Goal: Task Accomplishment & Management: Use online tool/utility

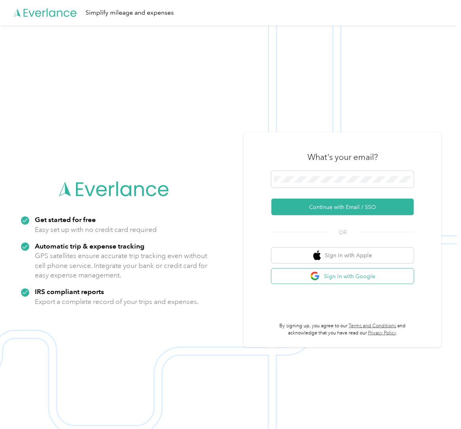
click at [339, 275] on button "Sign in with Google" at bounding box center [342, 276] width 142 height 15
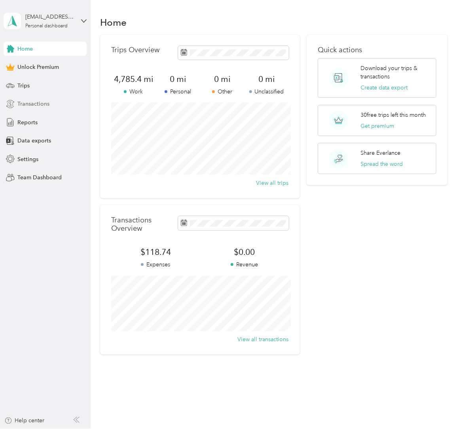
click at [39, 106] on span "Transactions" at bounding box center [33, 104] width 32 height 8
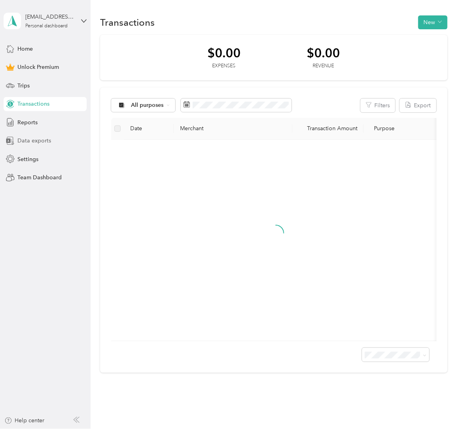
click at [27, 142] on span "Data exports" at bounding box center [34, 140] width 34 height 8
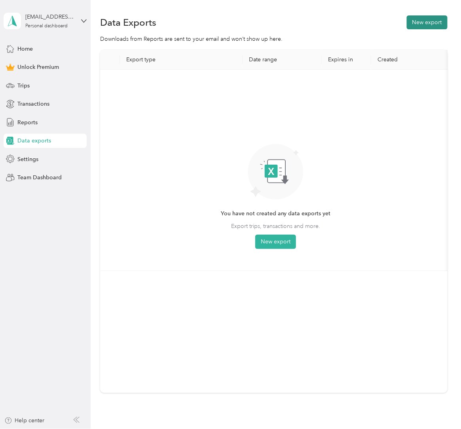
click at [440, 19] on button "New export" at bounding box center [427, 22] width 41 height 14
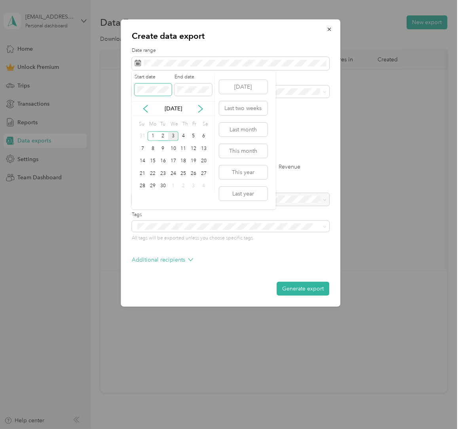
click at [152, 94] on span at bounding box center [153, 89] width 37 height 12
click at [145, 106] on icon at bounding box center [146, 109] width 8 height 8
click at [195, 137] on div "1" at bounding box center [193, 136] width 10 height 10
click at [142, 198] on div "31" at bounding box center [143, 198] width 10 height 10
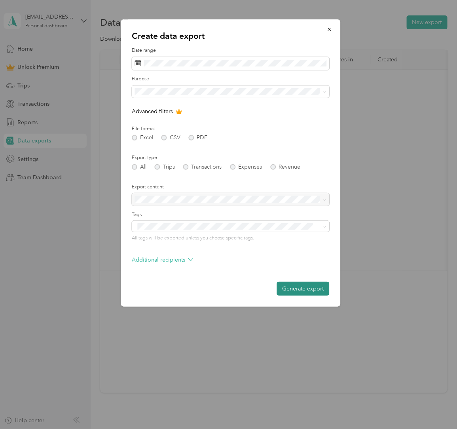
click at [314, 286] on button "Generate export" at bounding box center [303, 289] width 53 height 14
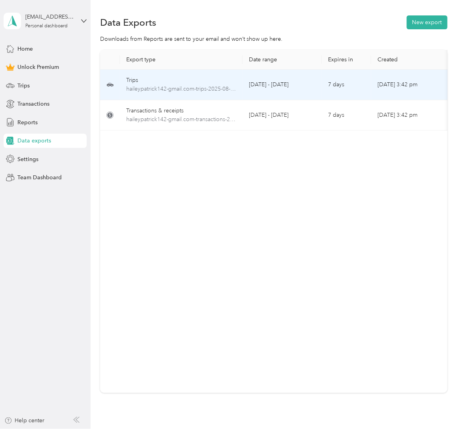
click at [316, 91] on td "[DATE] - [DATE]" at bounding box center [282, 85] width 79 height 30
click at [321, 87] on td "[DATE] - [DATE]" at bounding box center [282, 85] width 79 height 30
click at [316, 84] on td "[DATE] - [DATE]" at bounding box center [282, 85] width 79 height 30
